Goal: Task Accomplishment & Management: Manage account settings

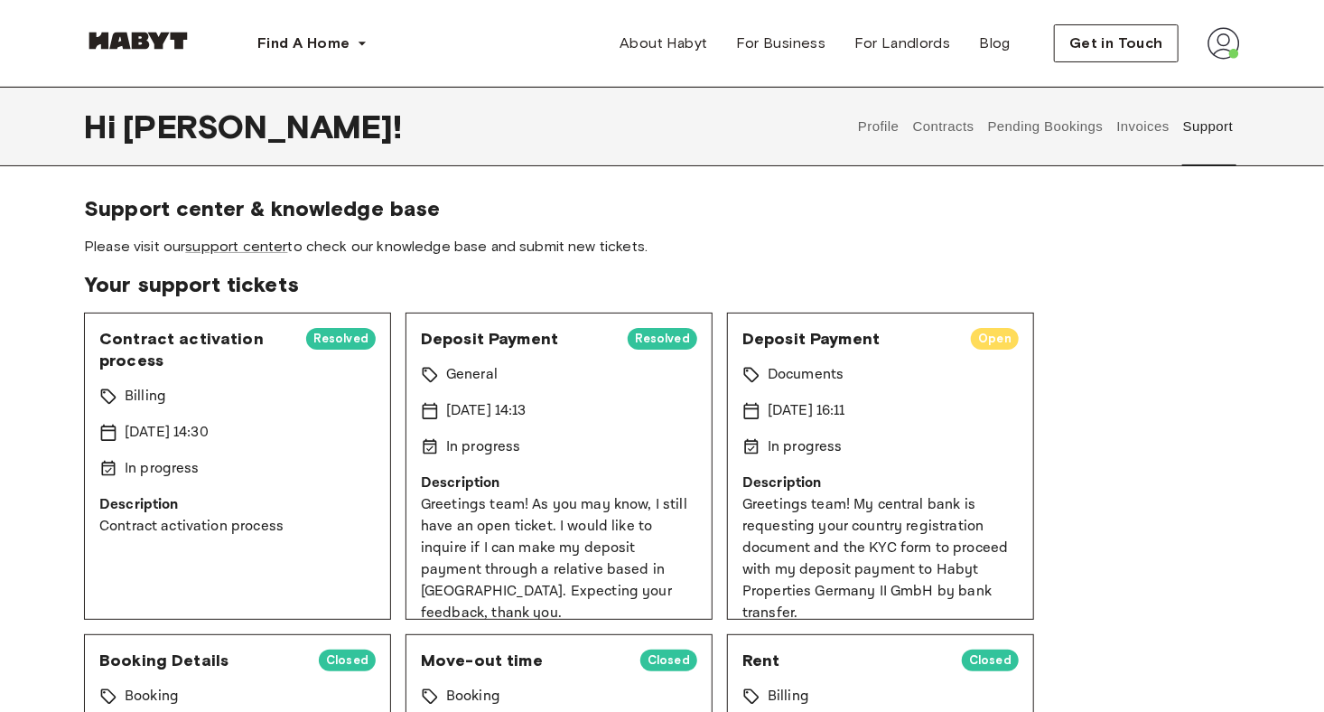
click at [1139, 126] on button "Invoices" at bounding box center [1143, 126] width 57 height 79
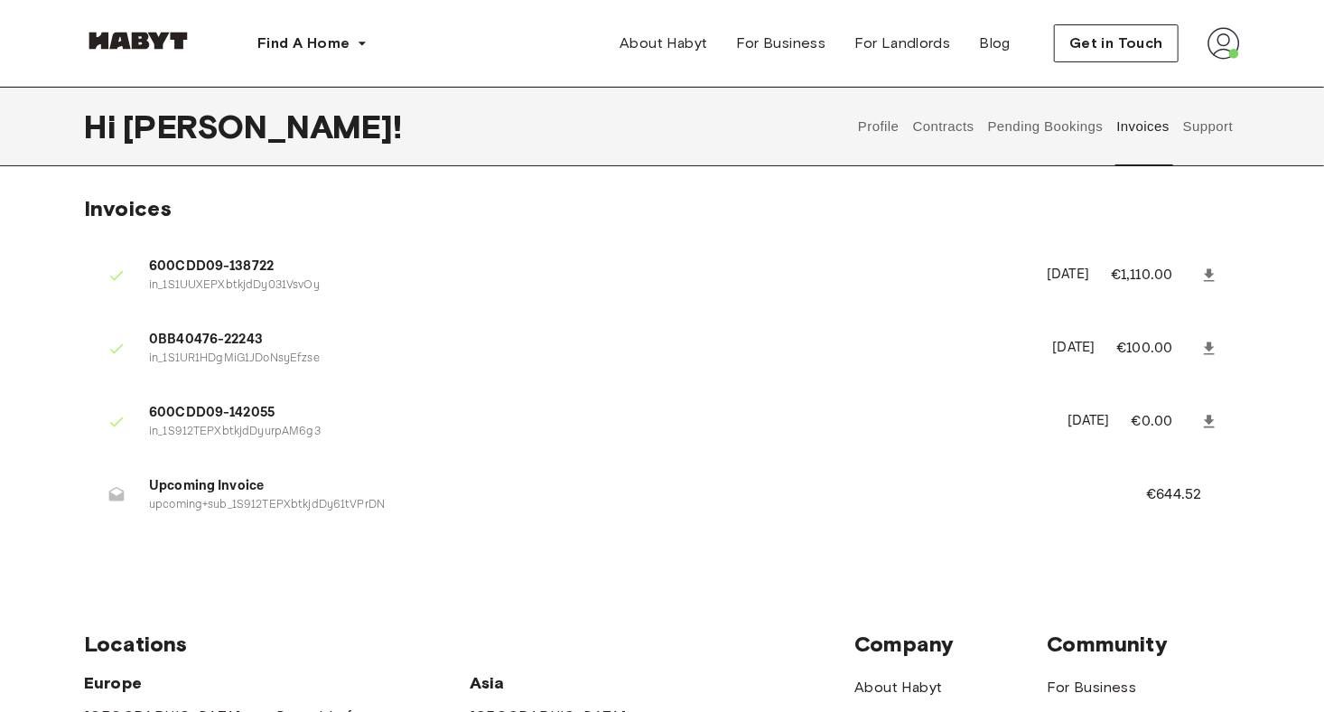
scroll to position [40, 0]
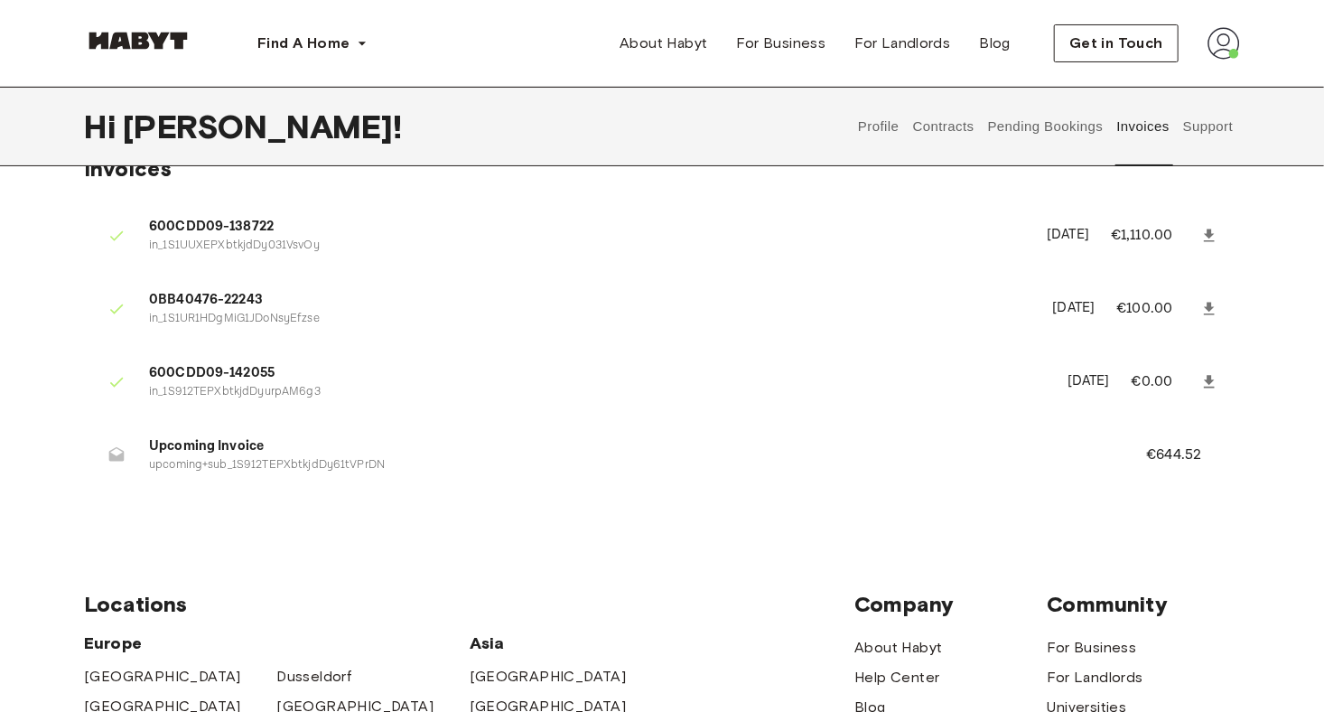
click at [210, 453] on span "Upcoming Invoice" at bounding box center [626, 446] width 954 height 21
click at [308, 462] on p "upcoming+sub_1S912TEPXbtkjdDy61tVPrDN" at bounding box center [626, 465] width 954 height 17
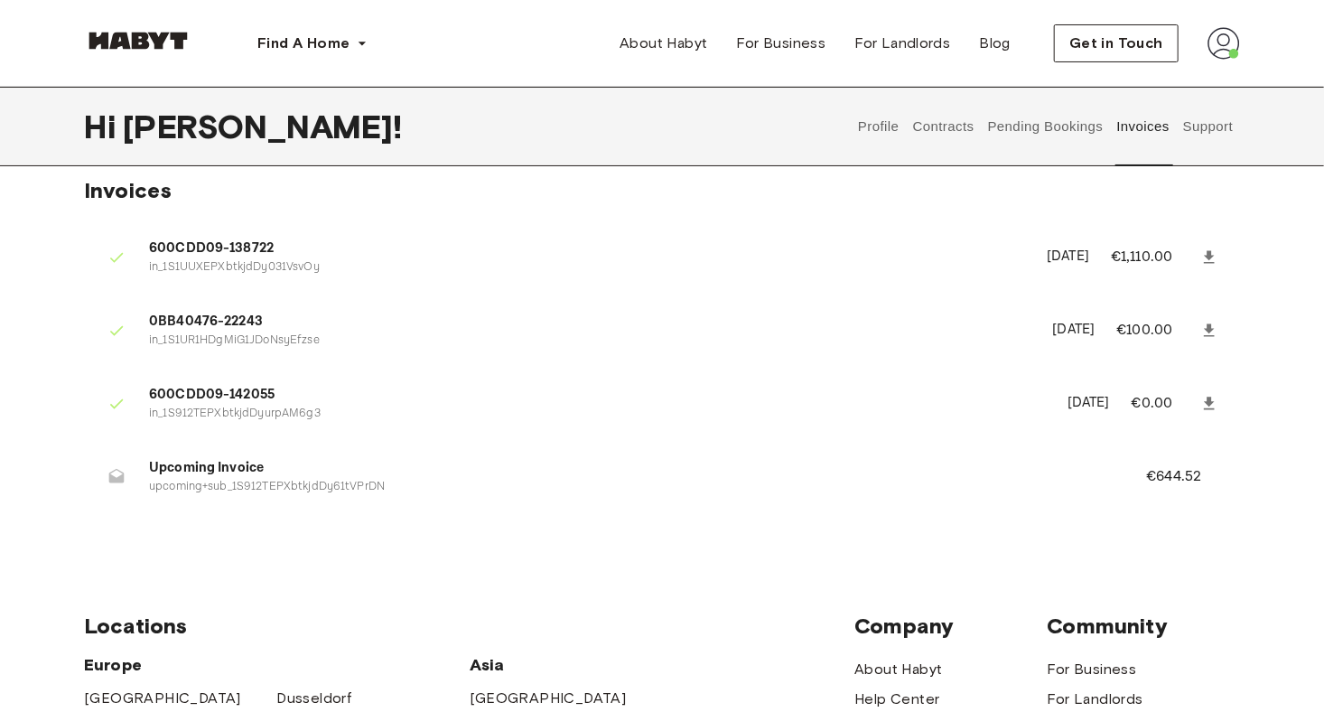
scroll to position [0, 0]
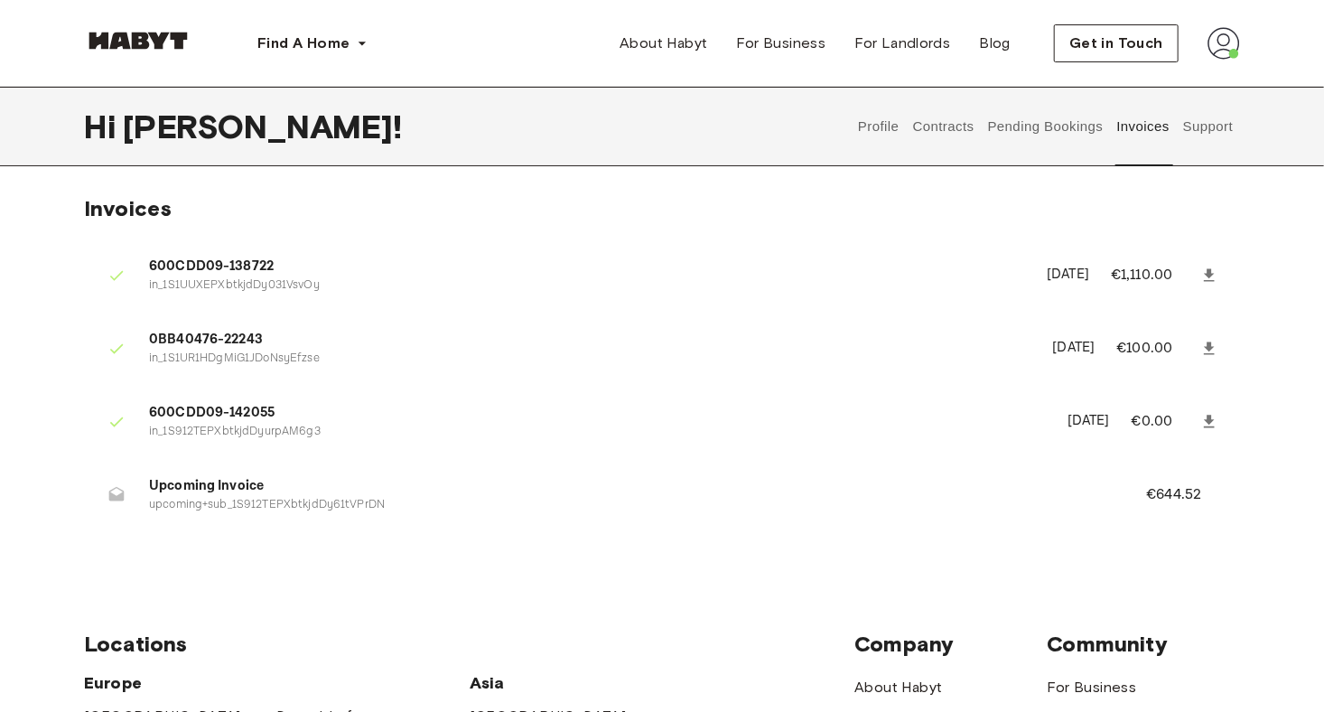
click at [109, 495] on icon at bounding box center [116, 494] width 15 height 14
click at [1069, 120] on button "Pending Bookings" at bounding box center [1045, 126] width 120 height 79
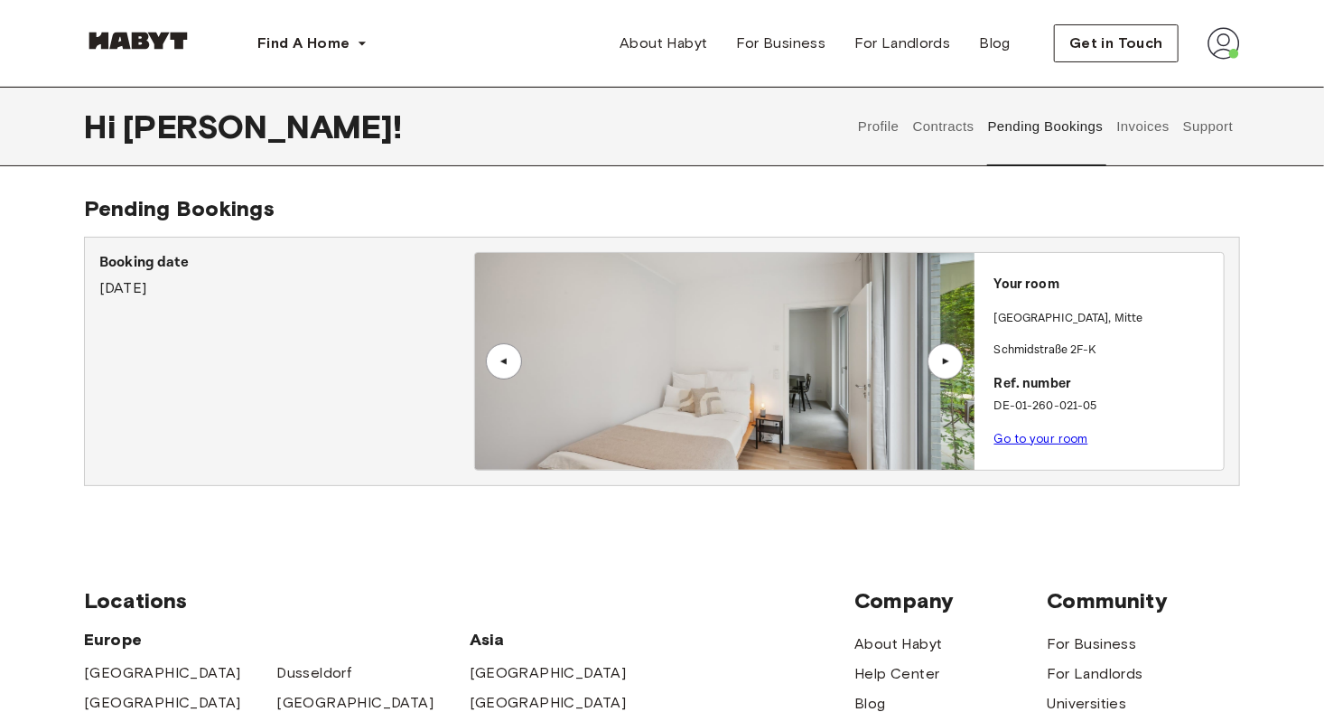
click at [947, 124] on button "Contracts" at bounding box center [943, 126] width 66 height 79
